Goal: Book appointment/travel/reservation

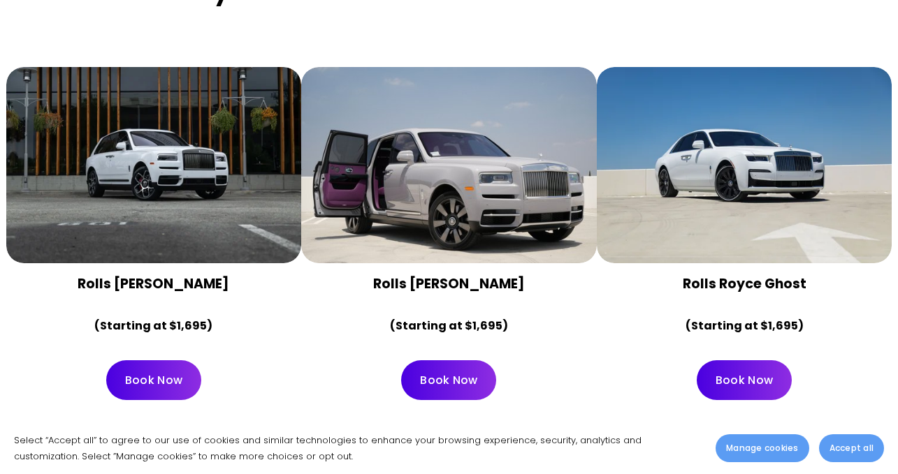
scroll to position [2725, 0]
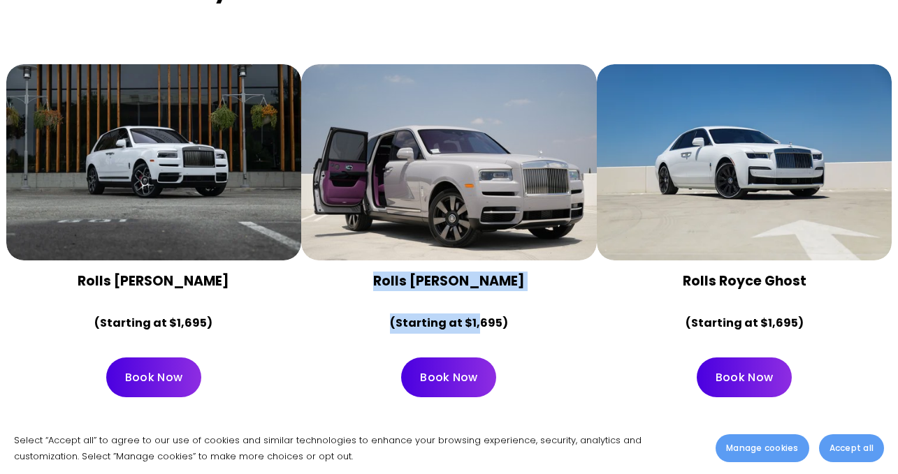
drag, startPoint x: 362, startPoint y: 242, endPoint x: 480, endPoint y: 267, distance: 120.6
click at [480, 267] on div "Rolls [PERSON_NAME] (Starting at $1,695)" at bounding box center [449, 303] width 296 height 85
click at [454, 272] on strong "Rolls [PERSON_NAME]" at bounding box center [449, 281] width 152 height 19
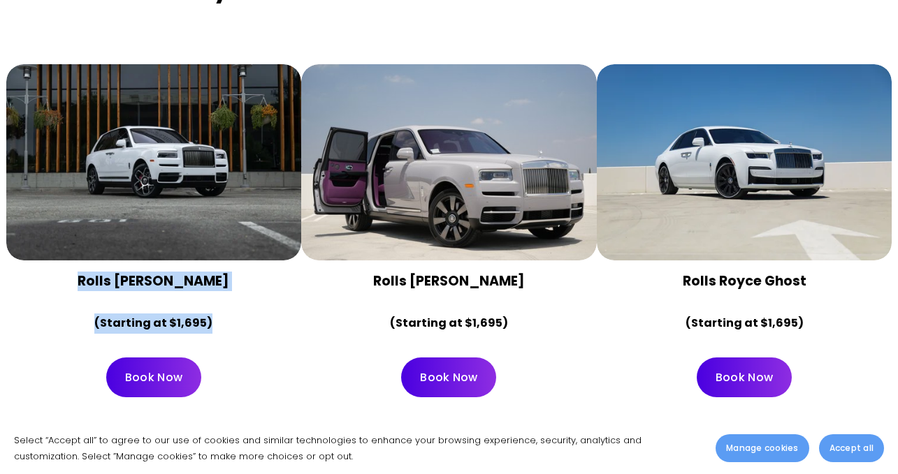
drag, startPoint x: 75, startPoint y: 258, endPoint x: 261, endPoint y: 266, distance: 186.0
click at [261, 272] on div "Rolls [PERSON_NAME] (Starting at $1,695)" at bounding box center [154, 302] width 272 height 61
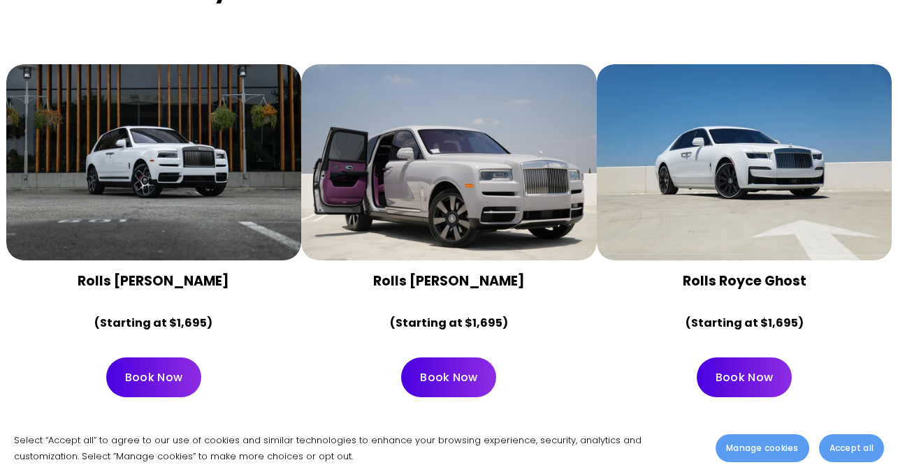
click at [702, 272] on div "Rolls Royce Ghost (Starting at $1,695)" at bounding box center [744, 302] width 272 height 61
click at [645, 279] on div "Rolls Royce Ghost (Starting at $1,695)" at bounding box center [744, 302] width 272 height 61
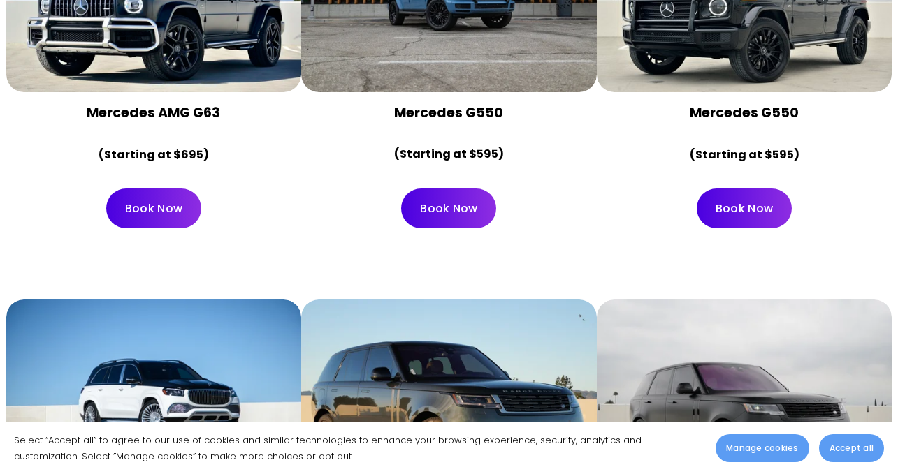
scroll to position [3283, 0]
